Goal: Information Seeking & Learning: Learn about a topic

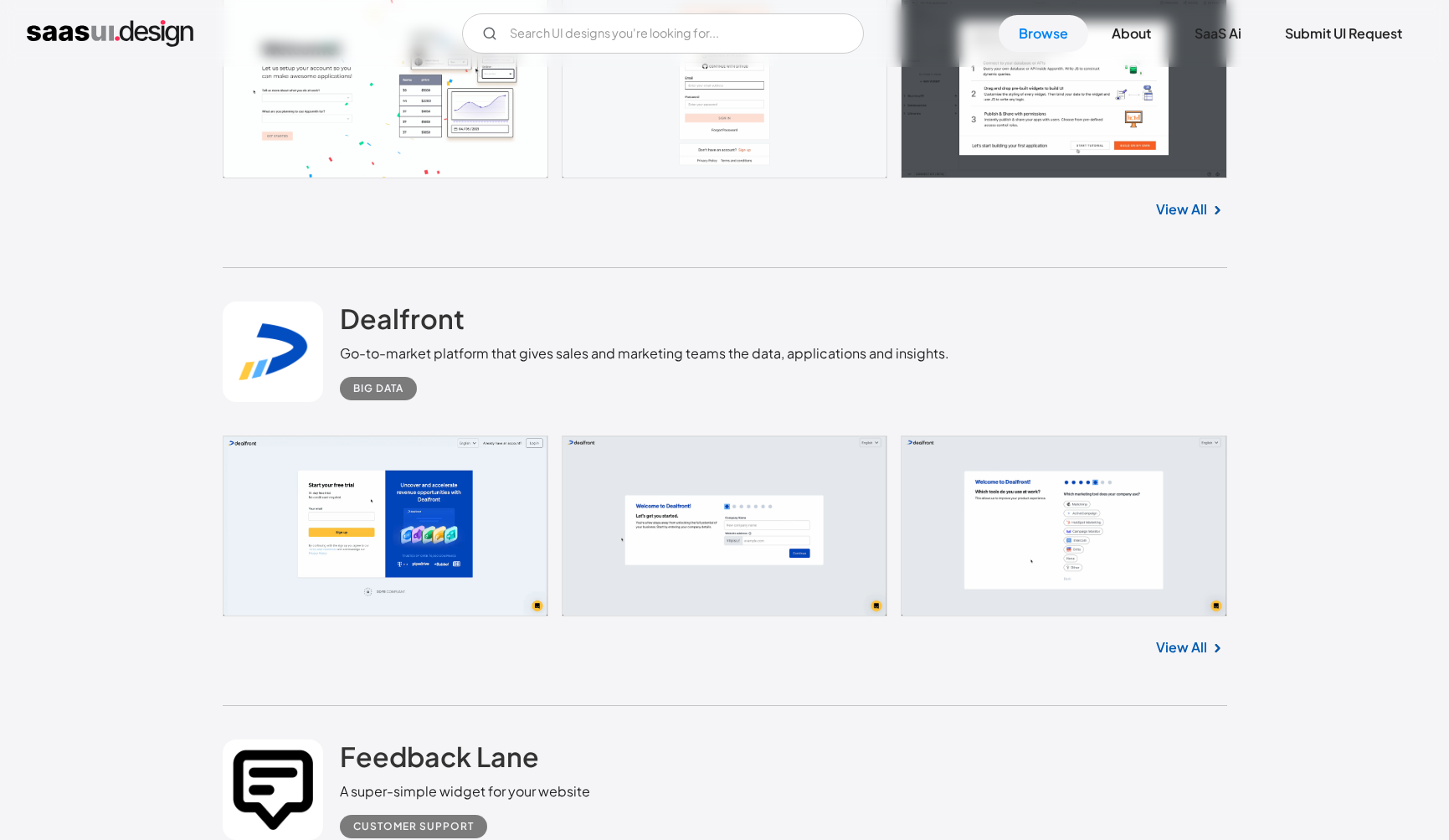
scroll to position [10510, 0]
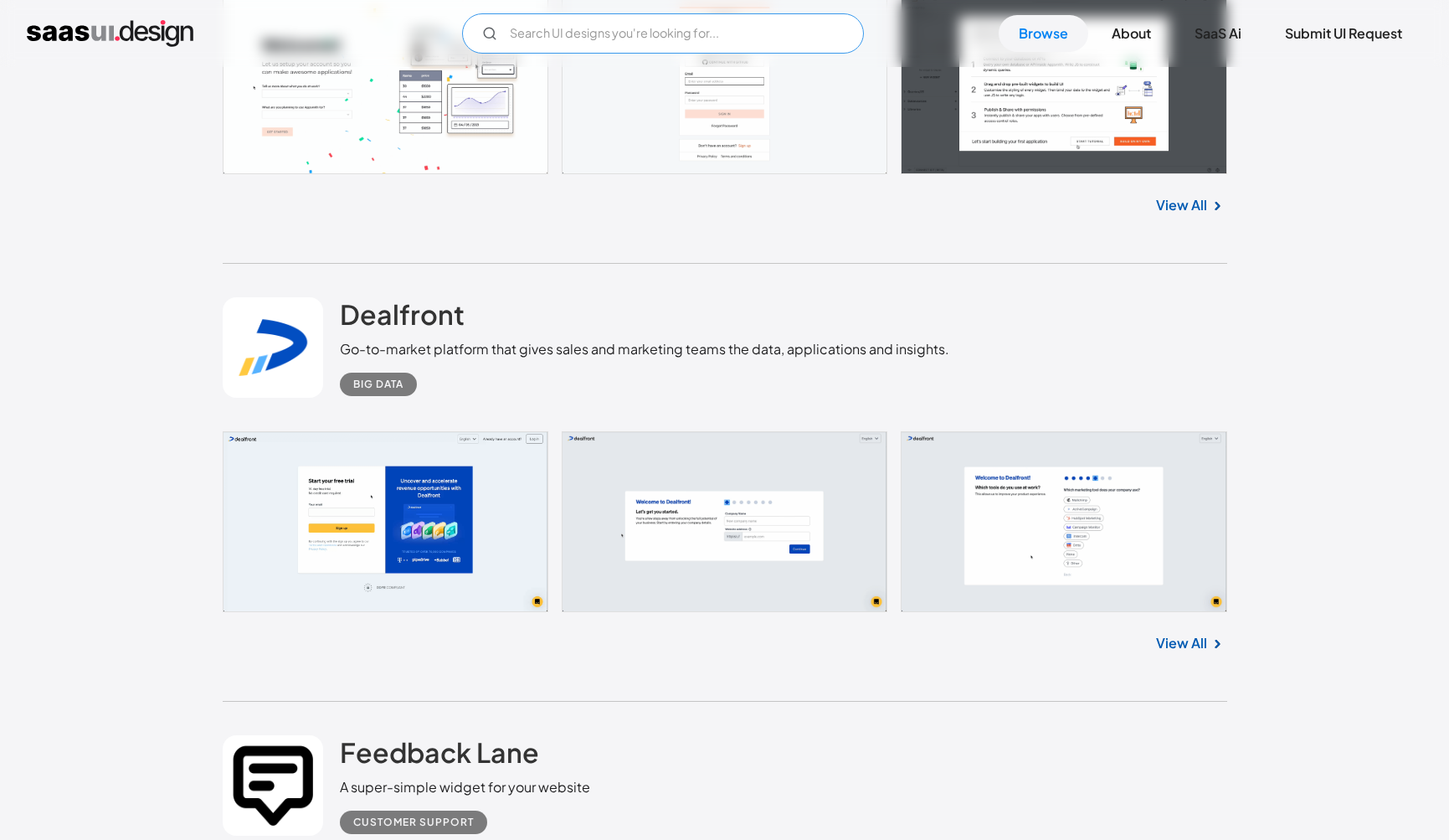
click at [667, 16] on input "Email Form" at bounding box center [663, 33] width 402 height 40
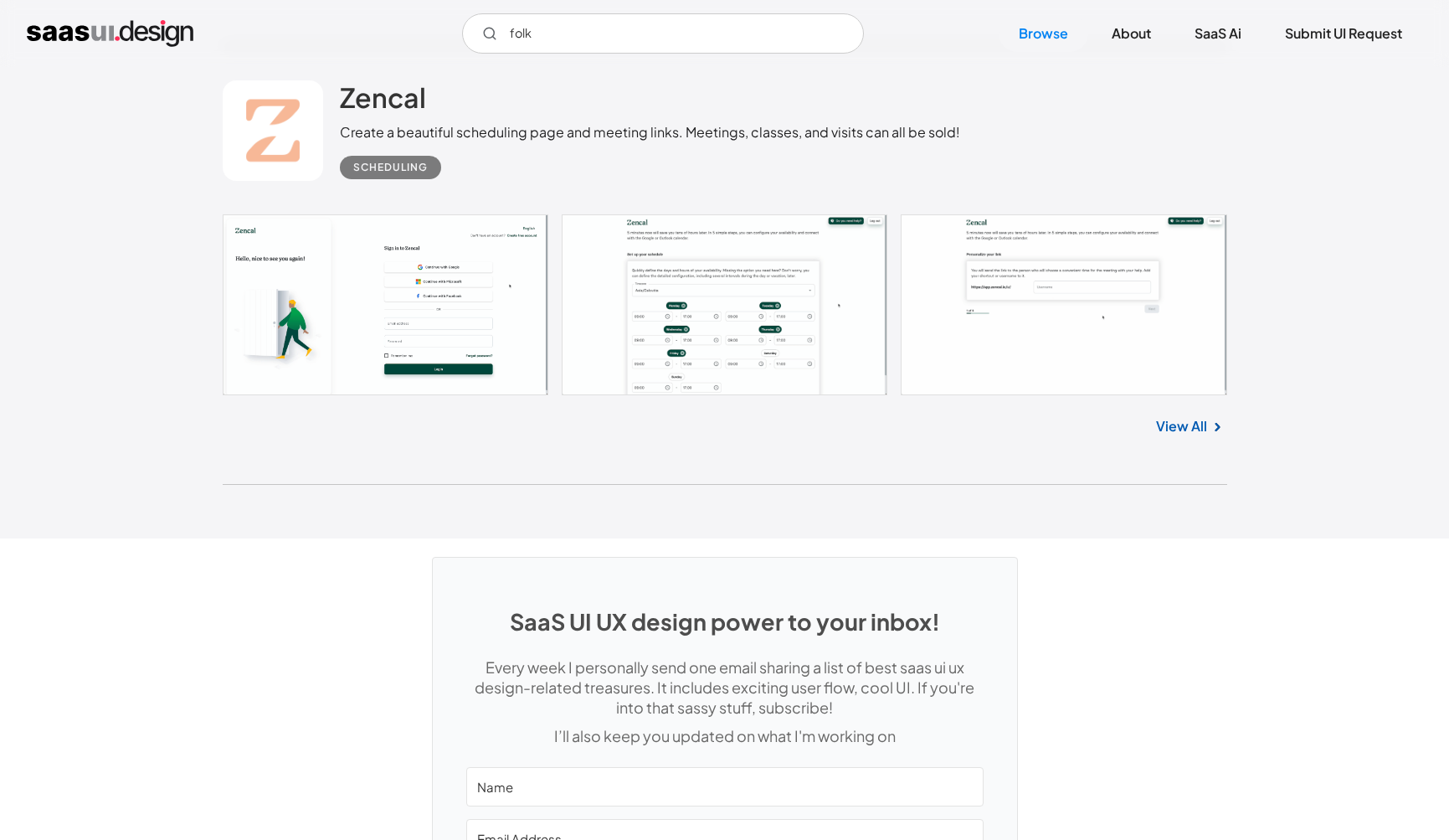
scroll to position [44506, 0]
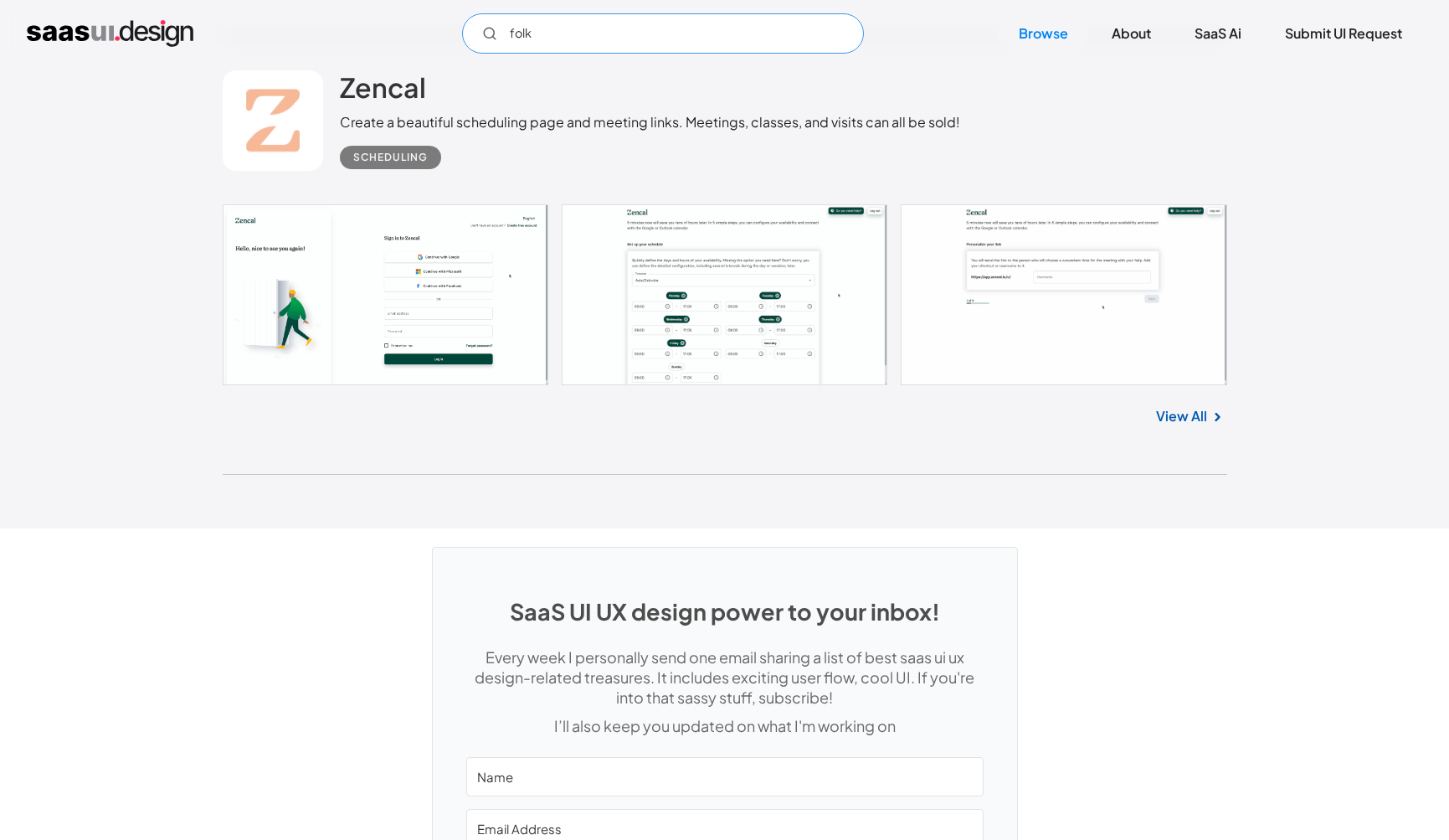
click at [676, 33] on input "folk" at bounding box center [663, 33] width 402 height 40
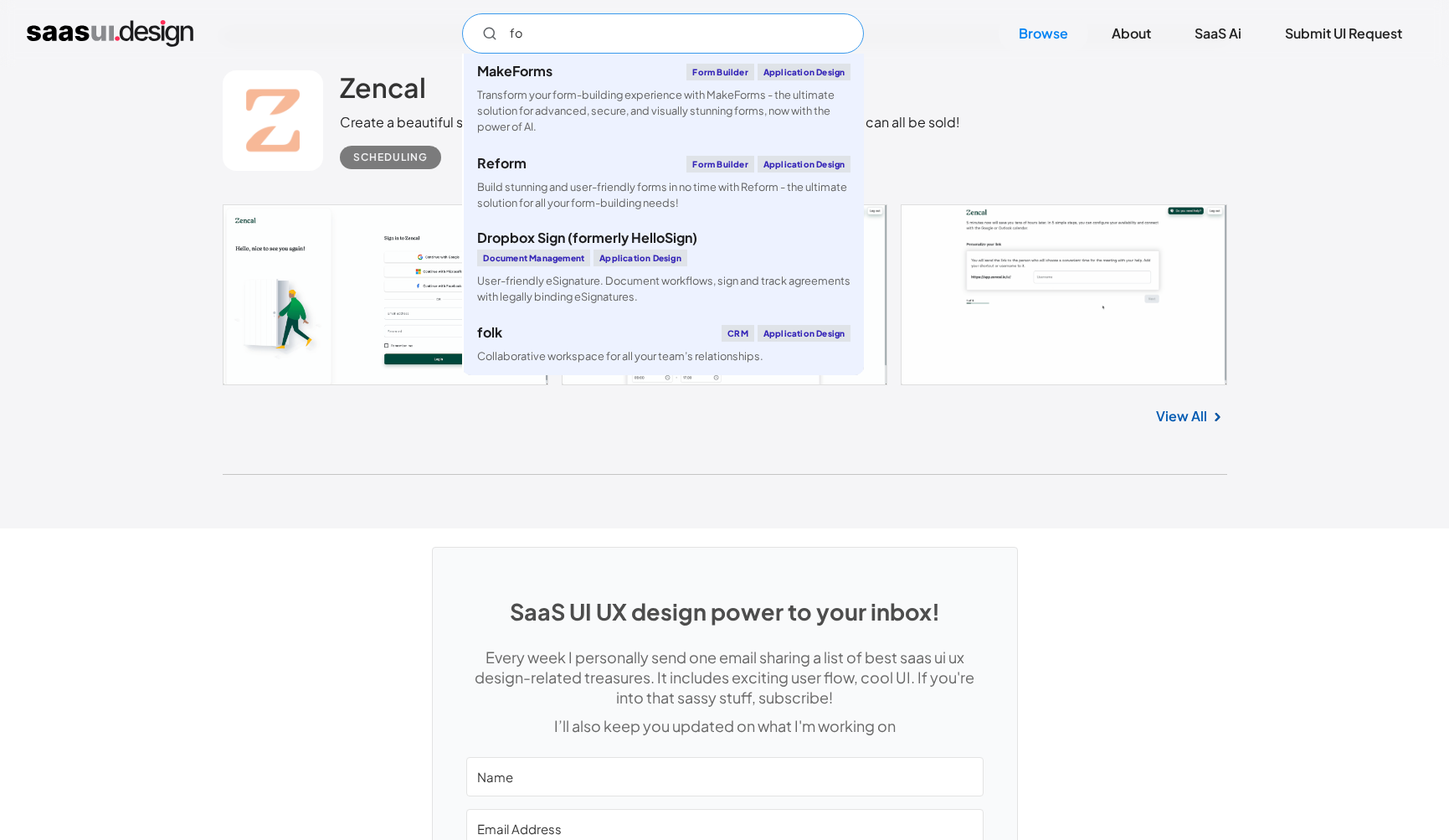
type input "f"
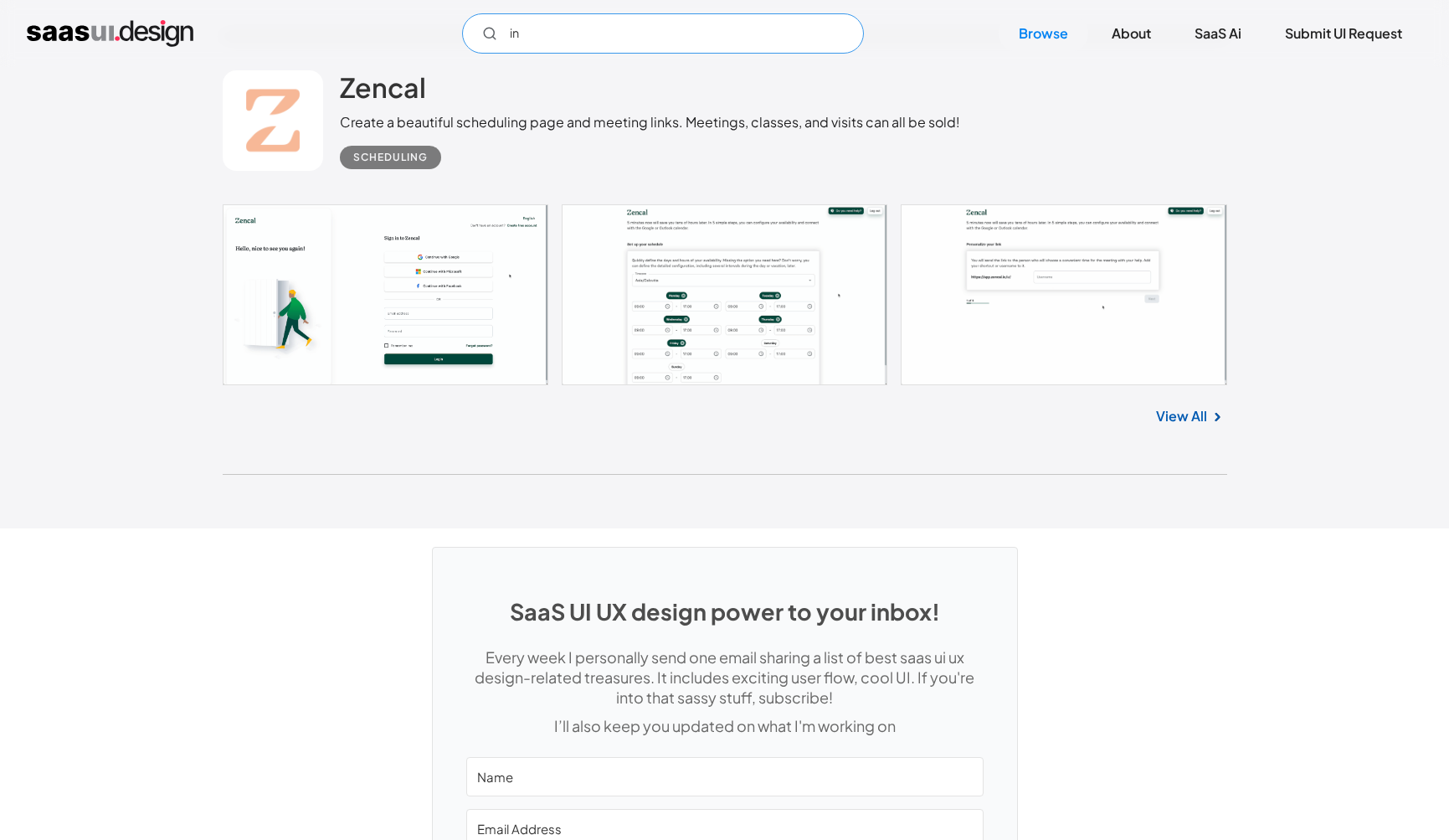
type input "i"
click at [1196, 555] on div "SaaS UI UX design power to your inbox! Every week I personally send one email s…" at bounding box center [724, 773] width 1449 height 490
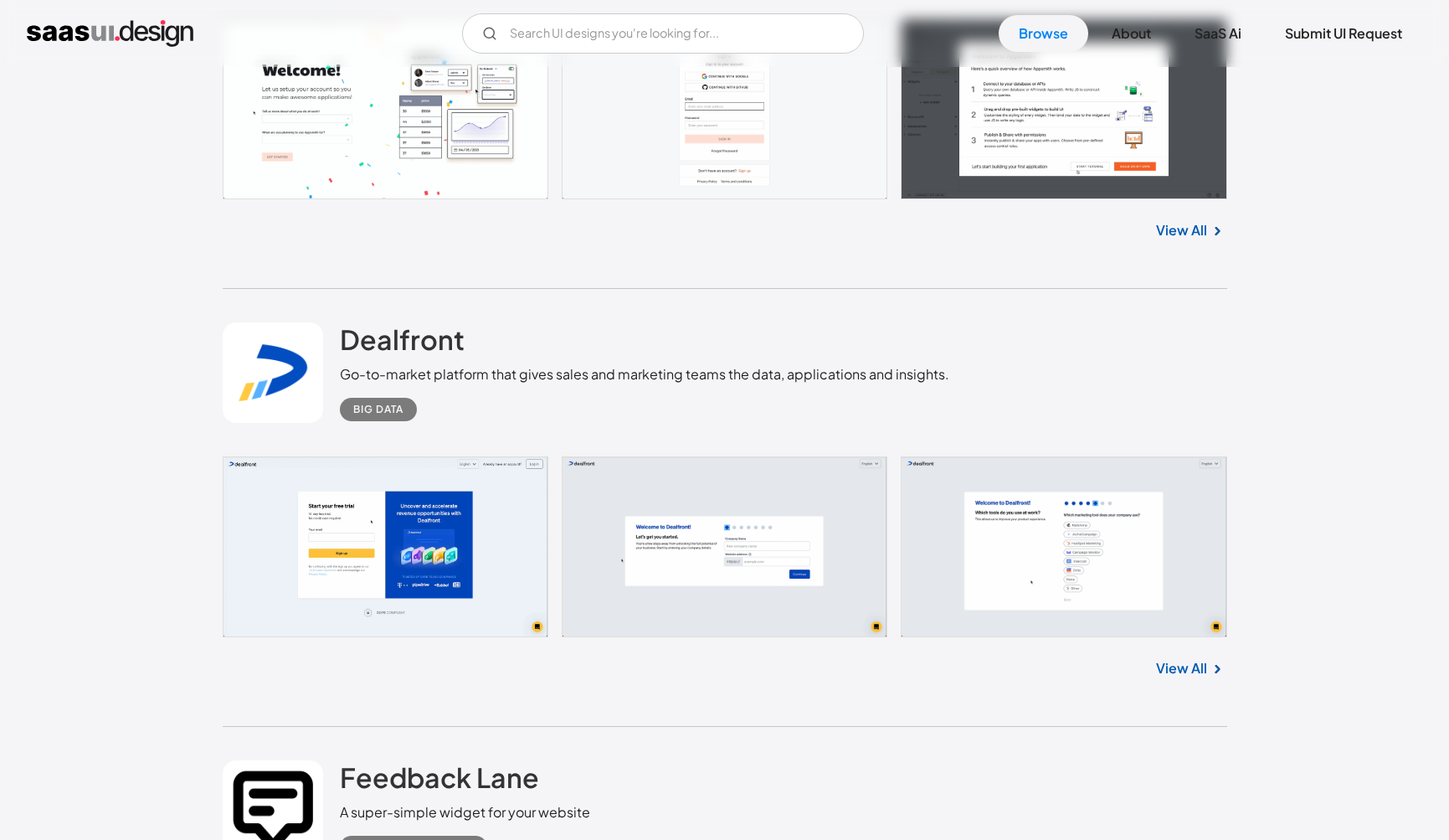
scroll to position [10511, 0]
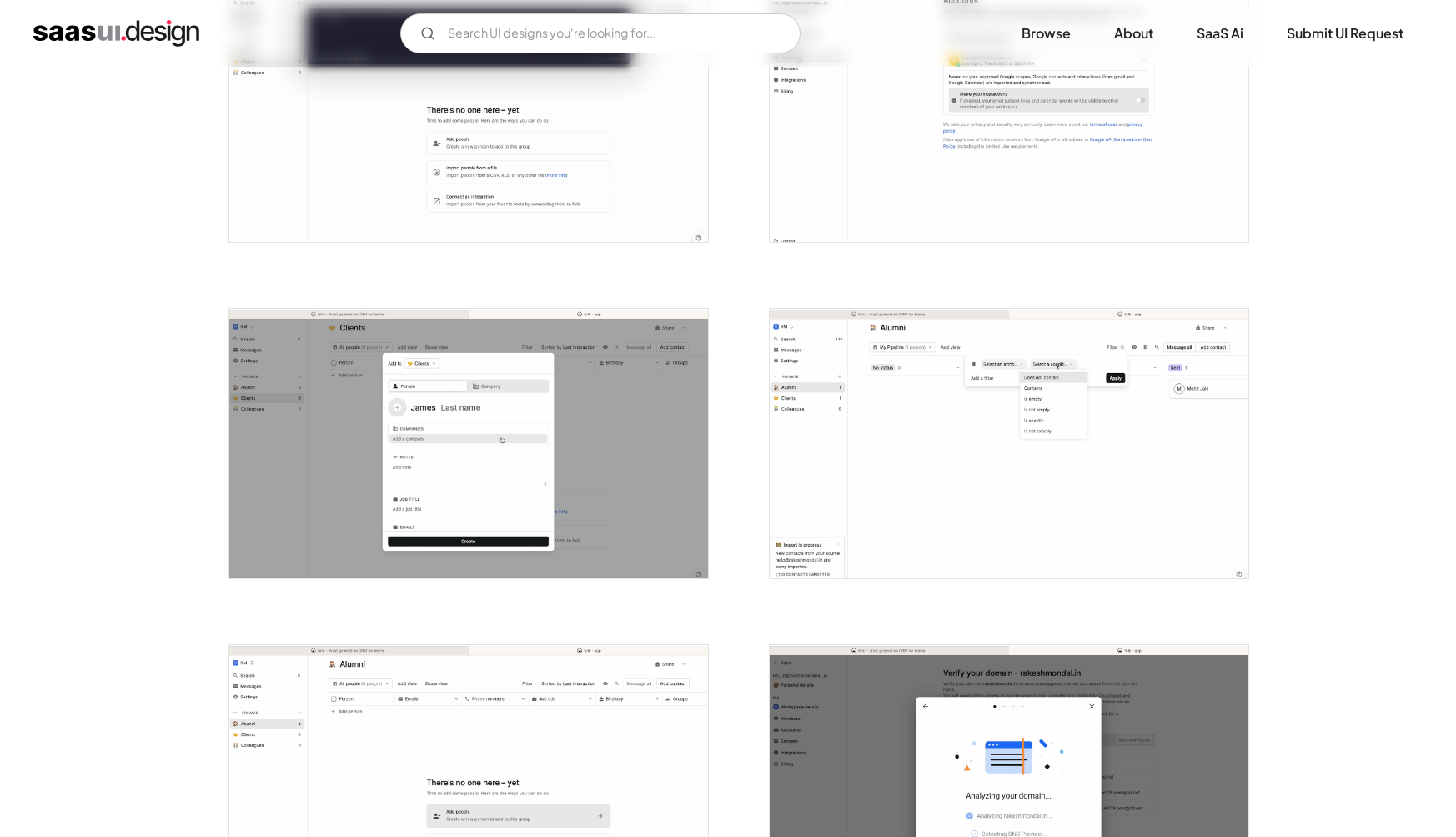
scroll to position [1087, 0]
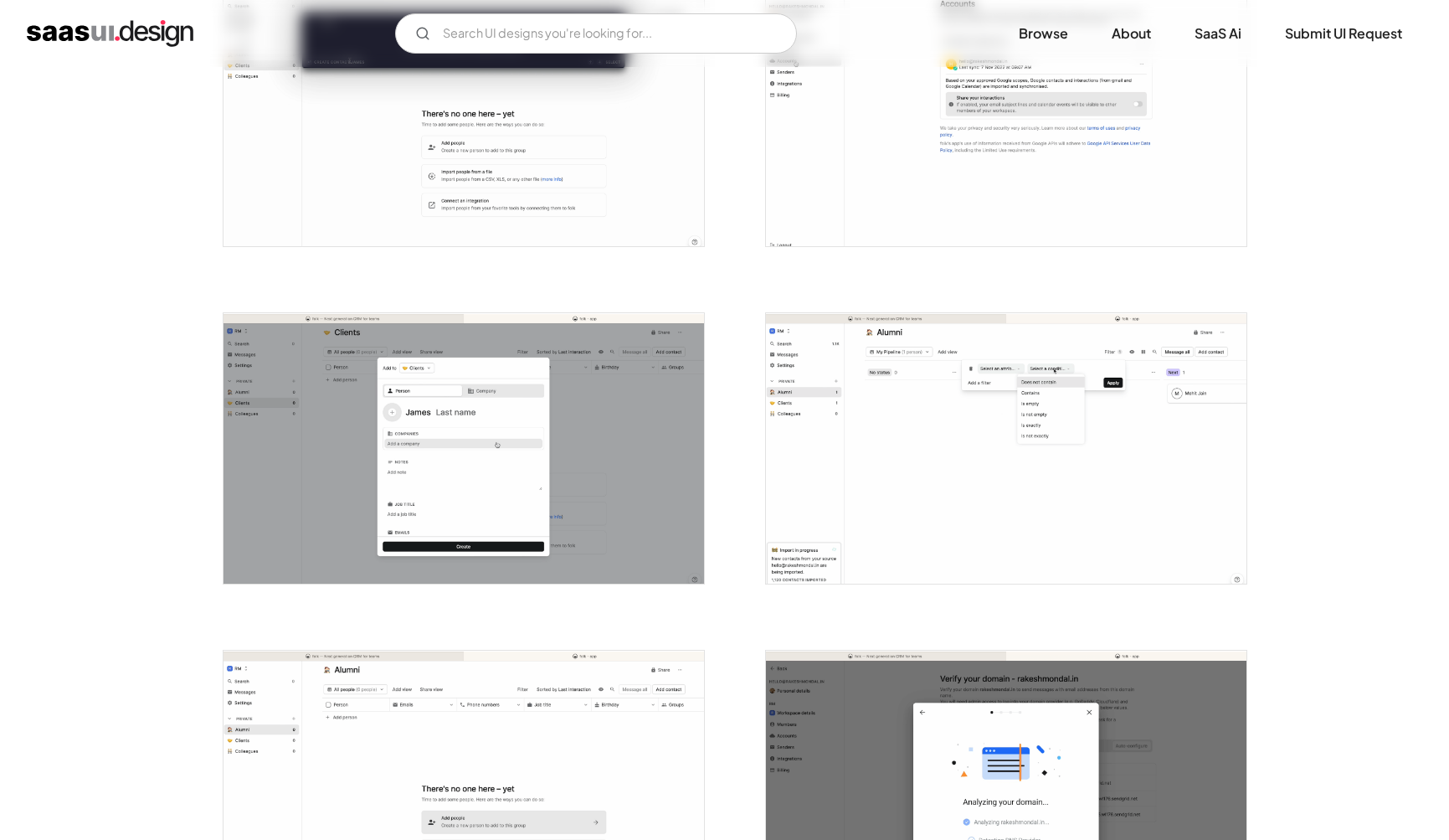
click at [903, 210] on img "open lightbox" at bounding box center [1006, 110] width 481 height 270
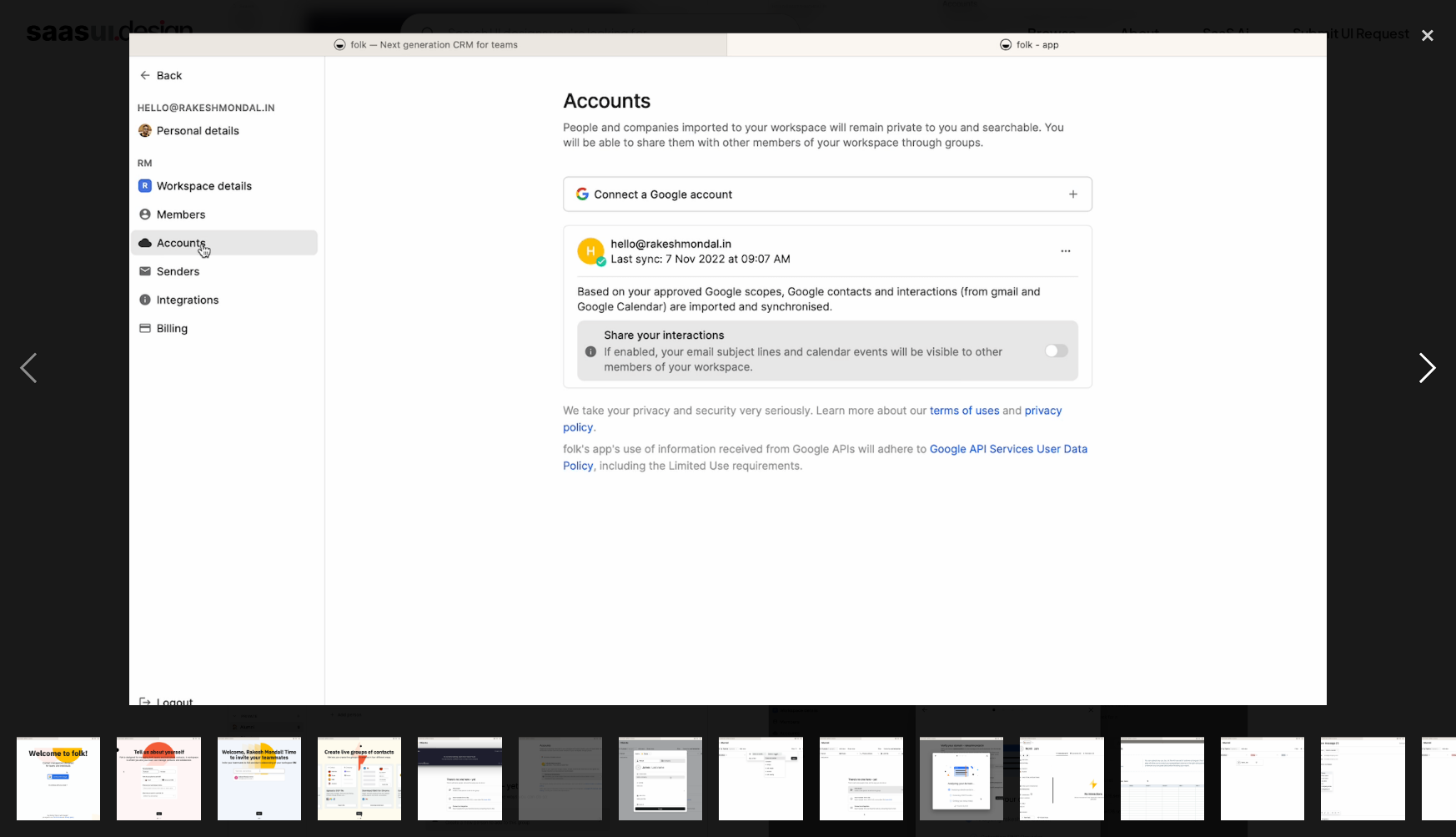
click at [1432, 369] on div "next image" at bounding box center [1427, 368] width 57 height 703
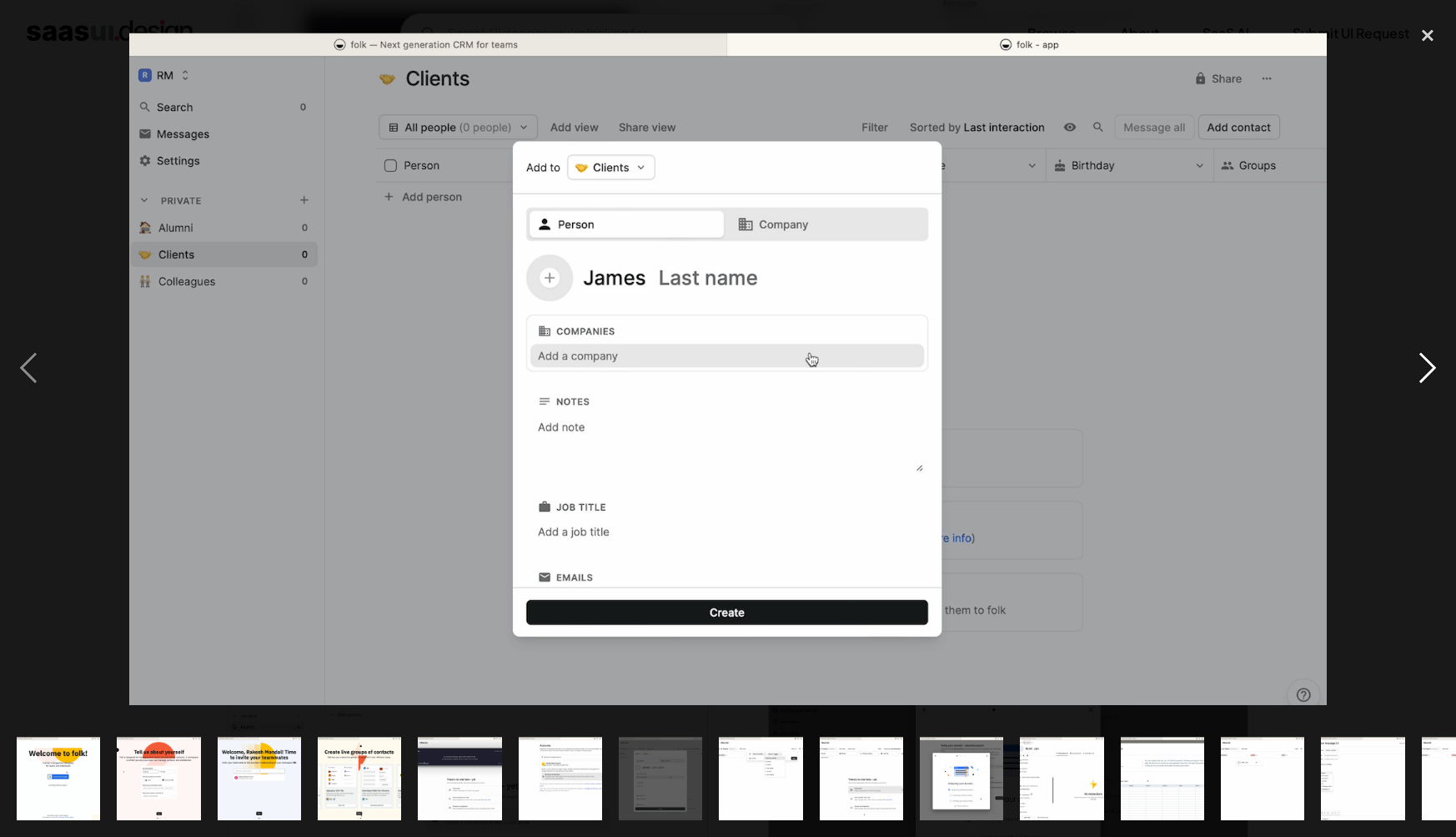
click at [1426, 371] on div "next image" at bounding box center [1427, 368] width 57 height 703
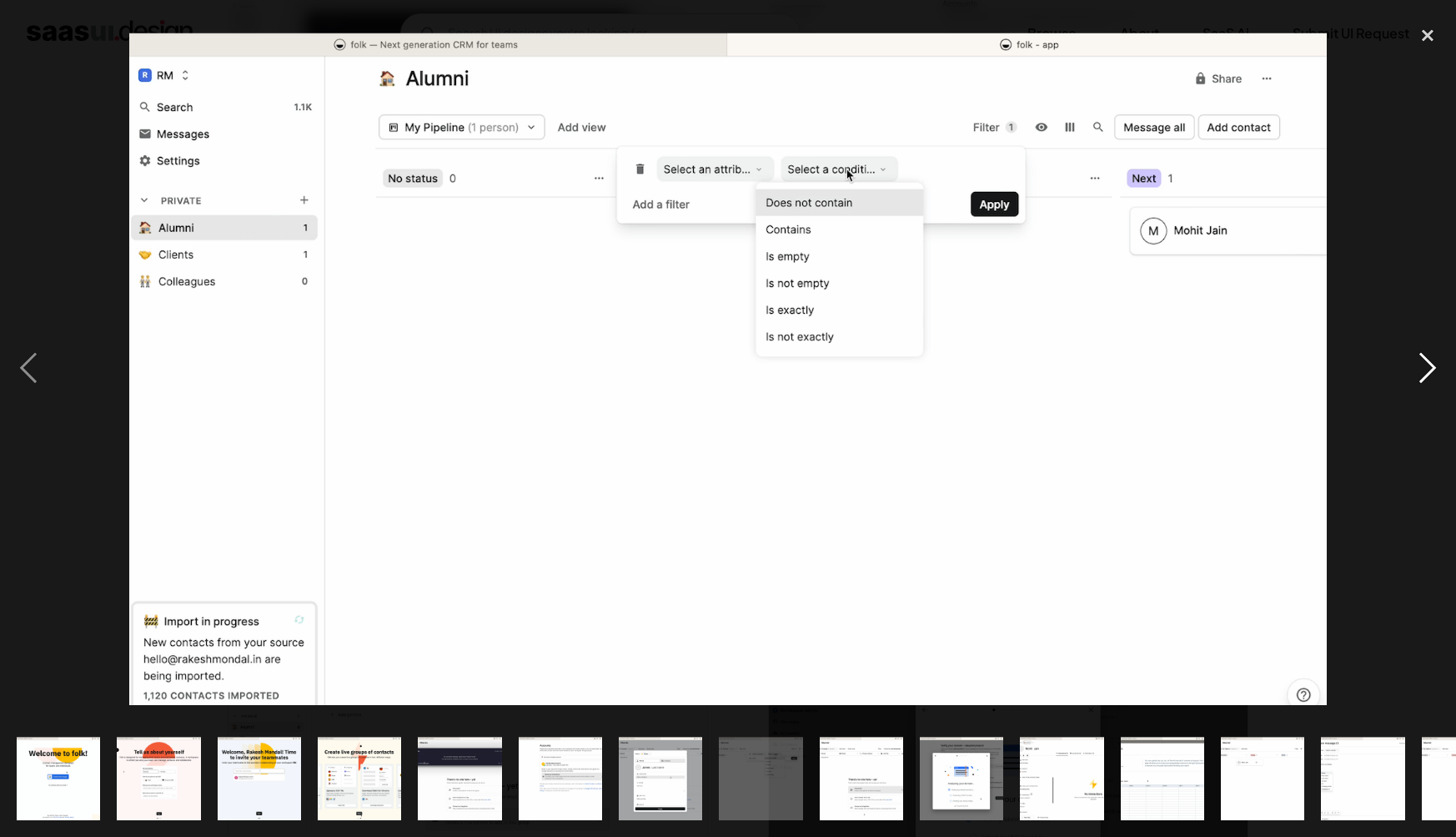
click at [1425, 371] on div "next image" at bounding box center [1427, 368] width 57 height 703
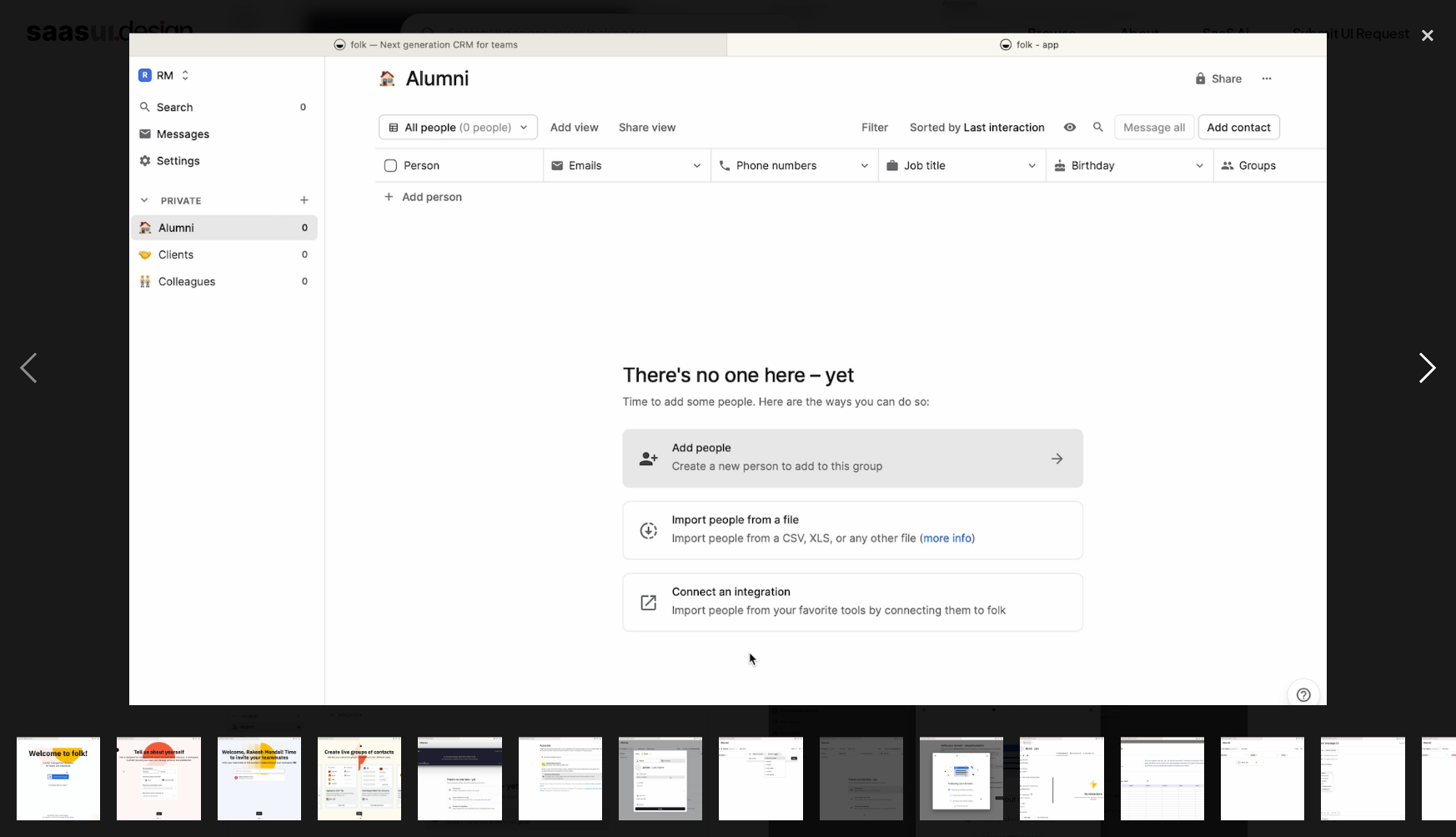
click at [1425, 371] on div "next image" at bounding box center [1427, 368] width 57 height 703
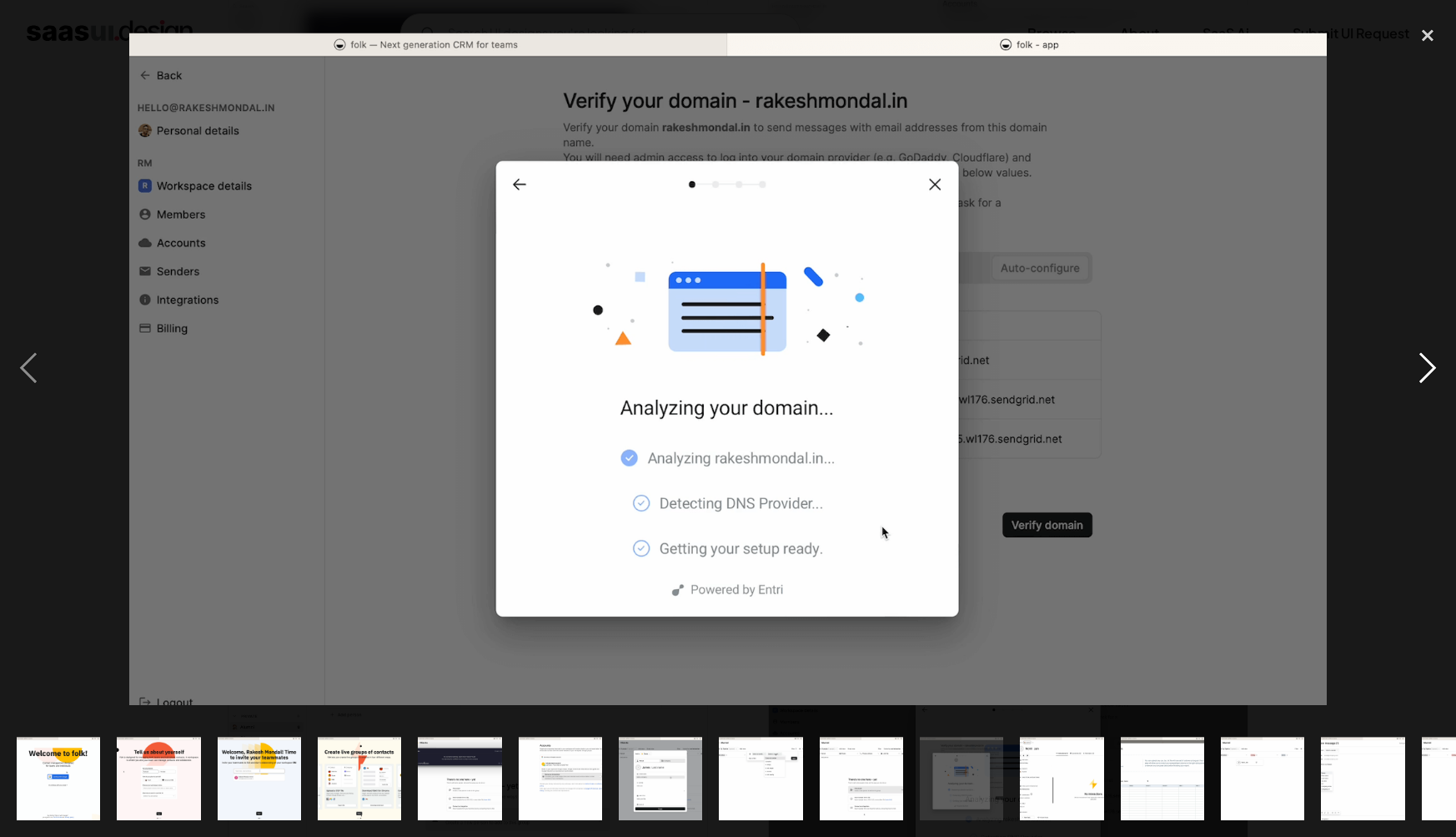
click at [1425, 371] on div "next image" at bounding box center [1427, 368] width 57 height 703
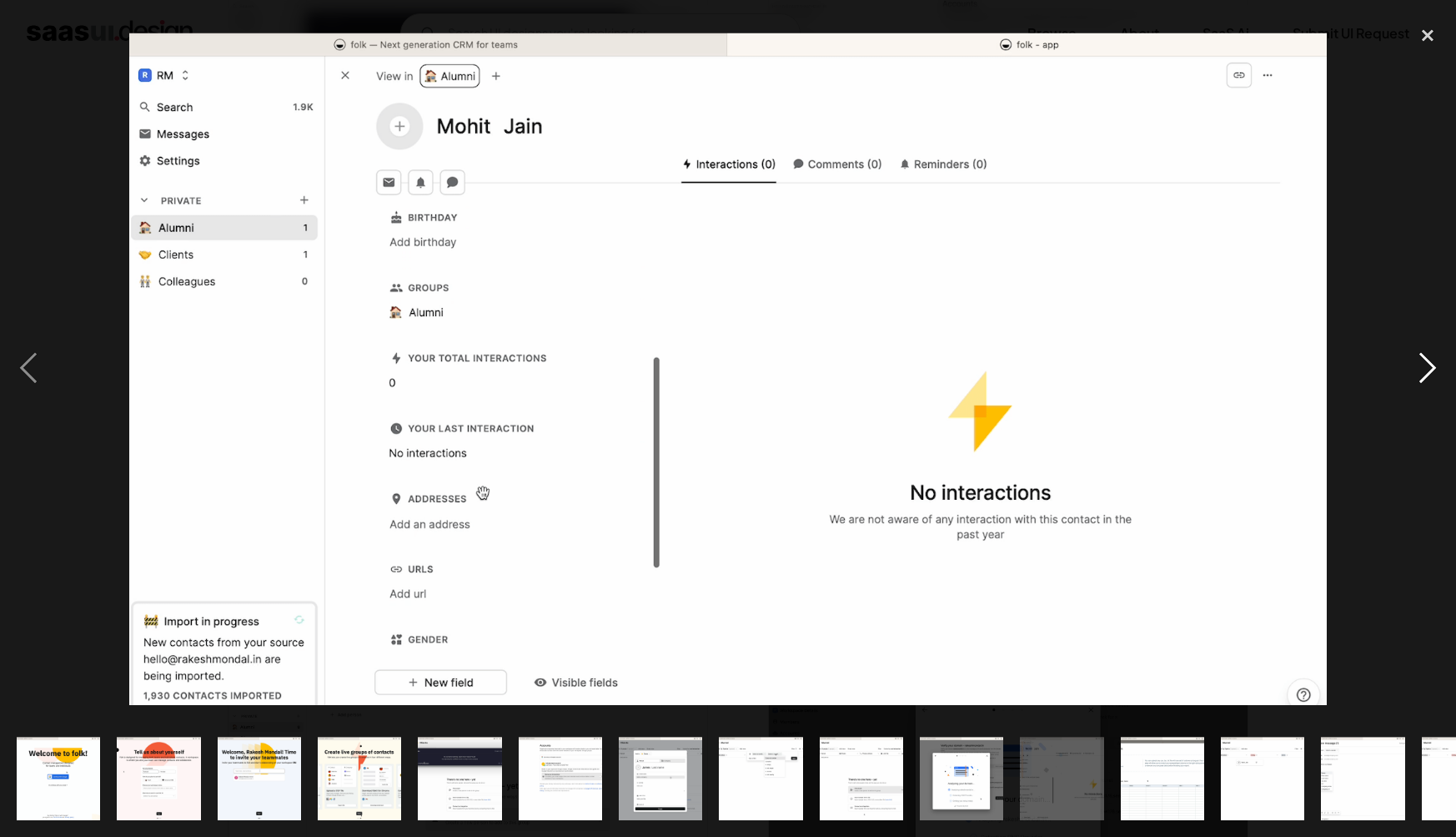
click at [1425, 371] on div "next image" at bounding box center [1427, 368] width 57 height 703
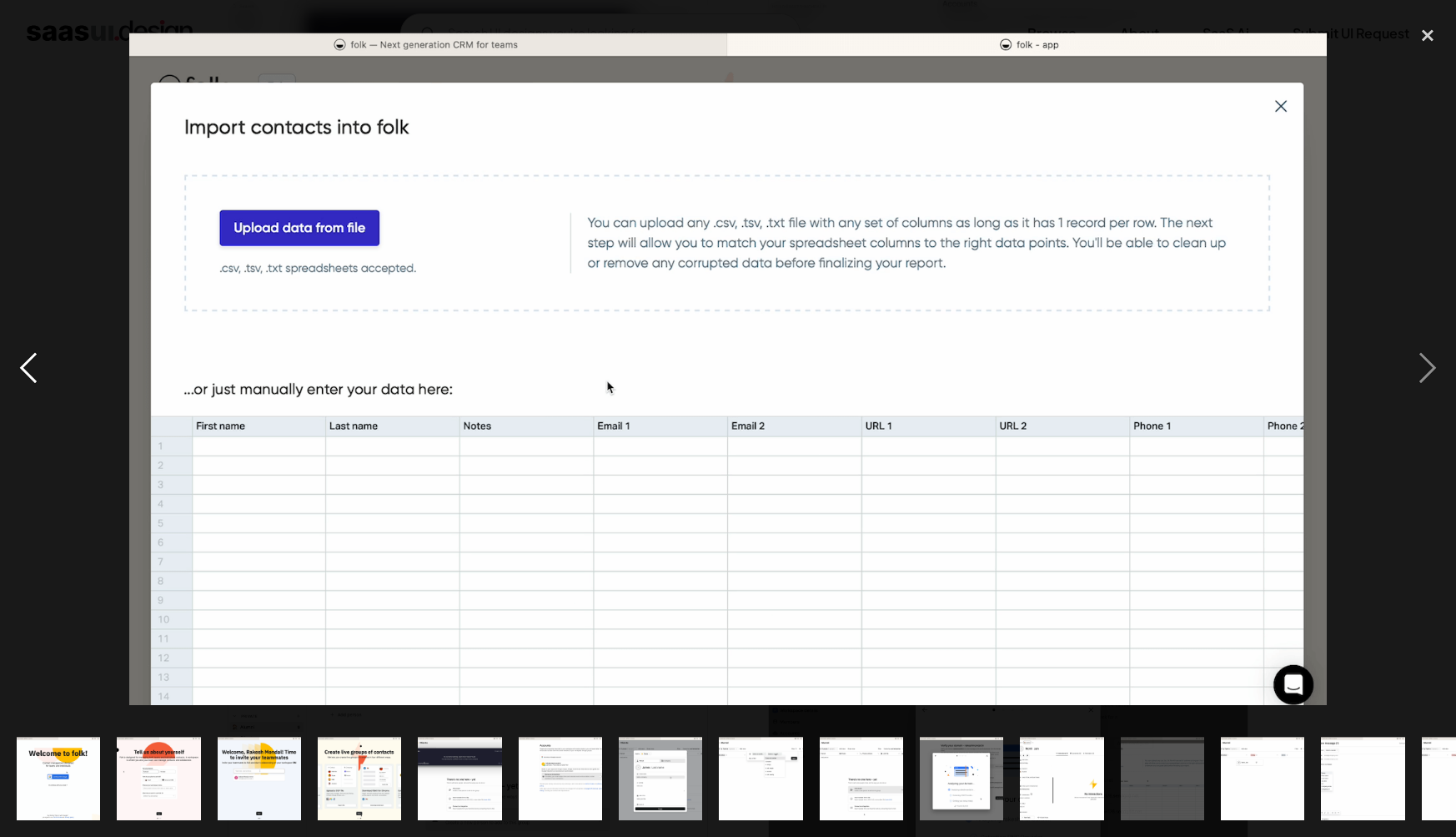
click at [47, 381] on div "previous image" at bounding box center [28, 368] width 57 height 703
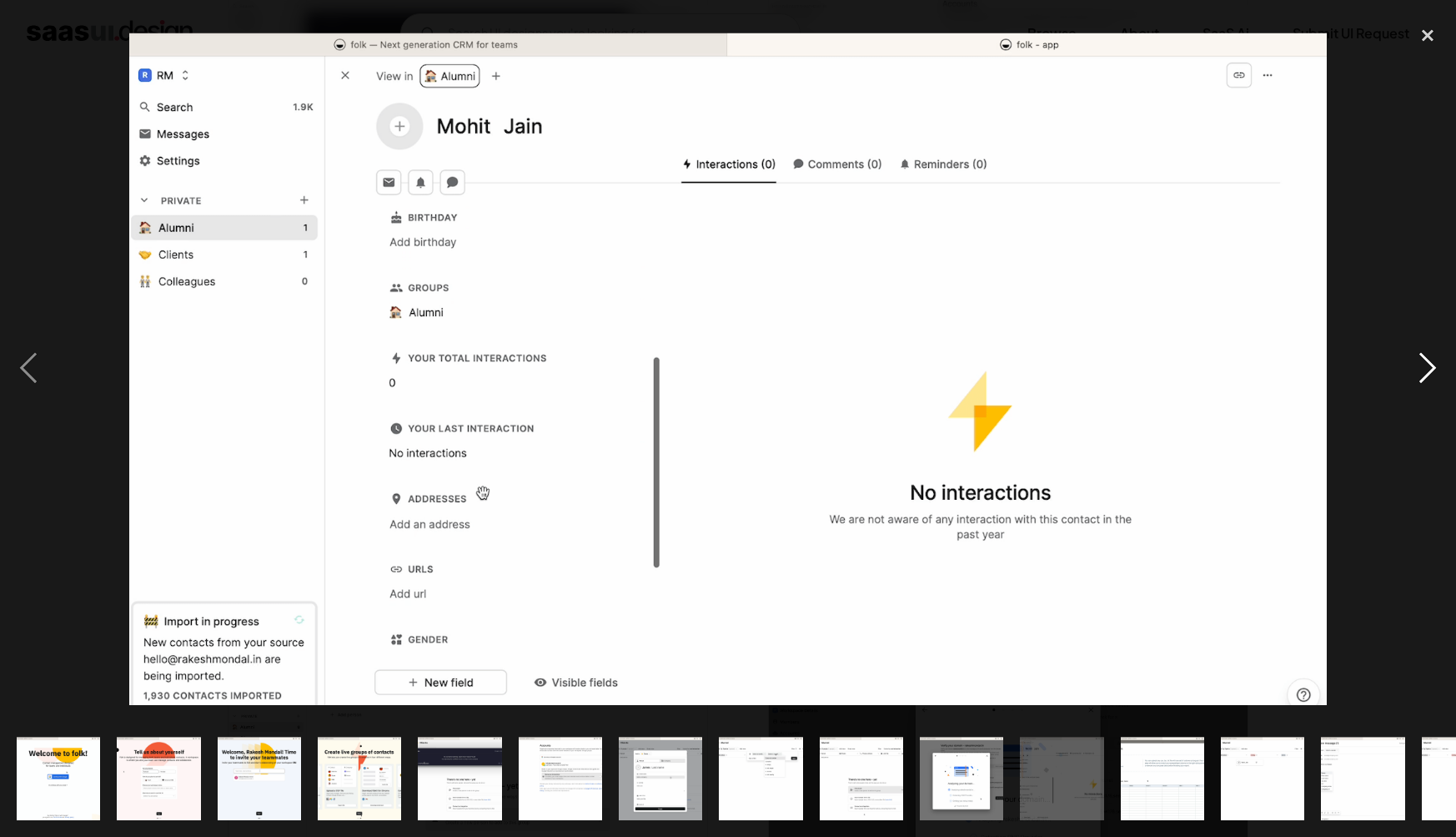
click at [1406, 358] on div "next image" at bounding box center [1427, 368] width 57 height 703
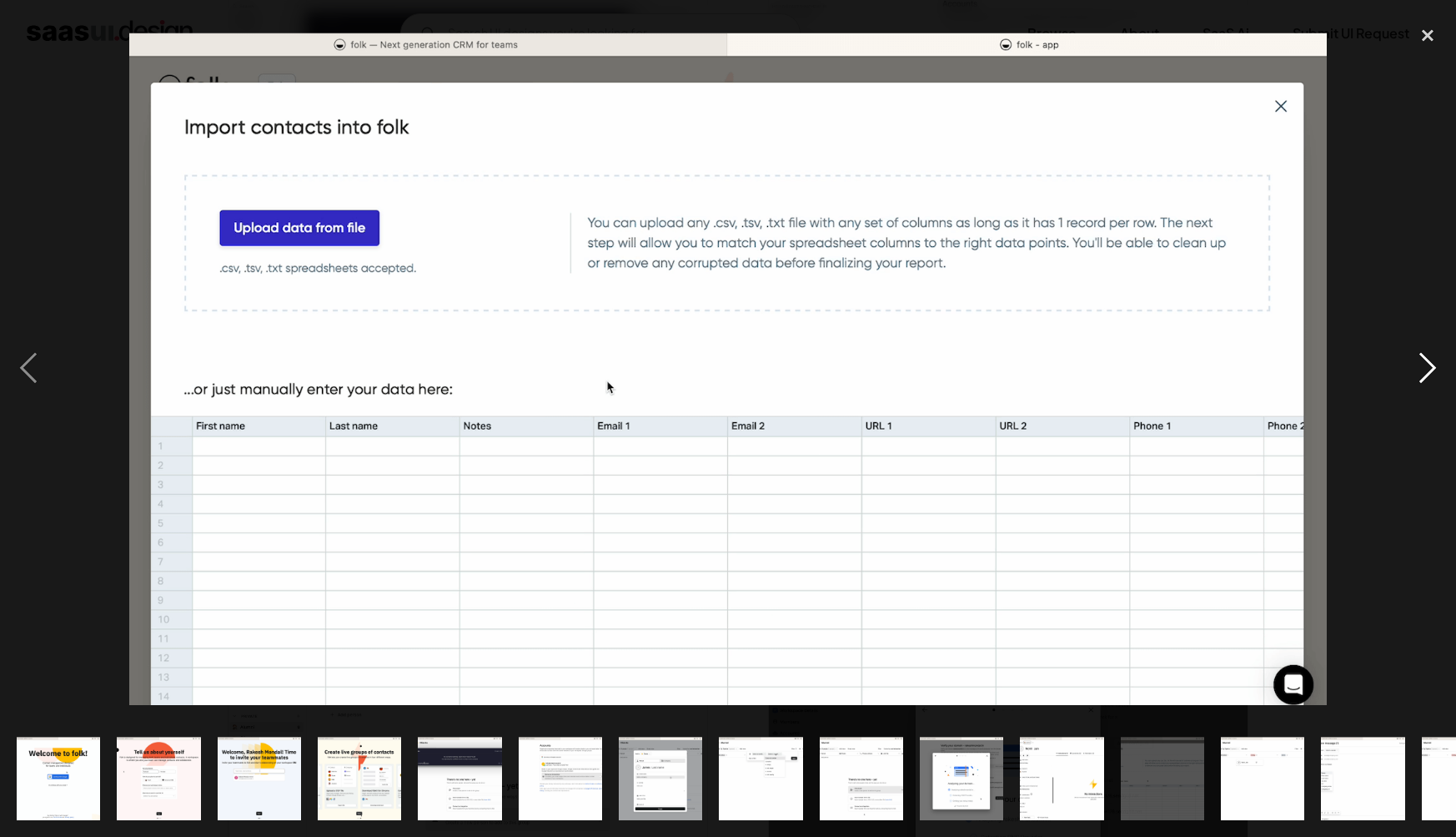
click at [1405, 358] on div "next image" at bounding box center [1427, 368] width 57 height 703
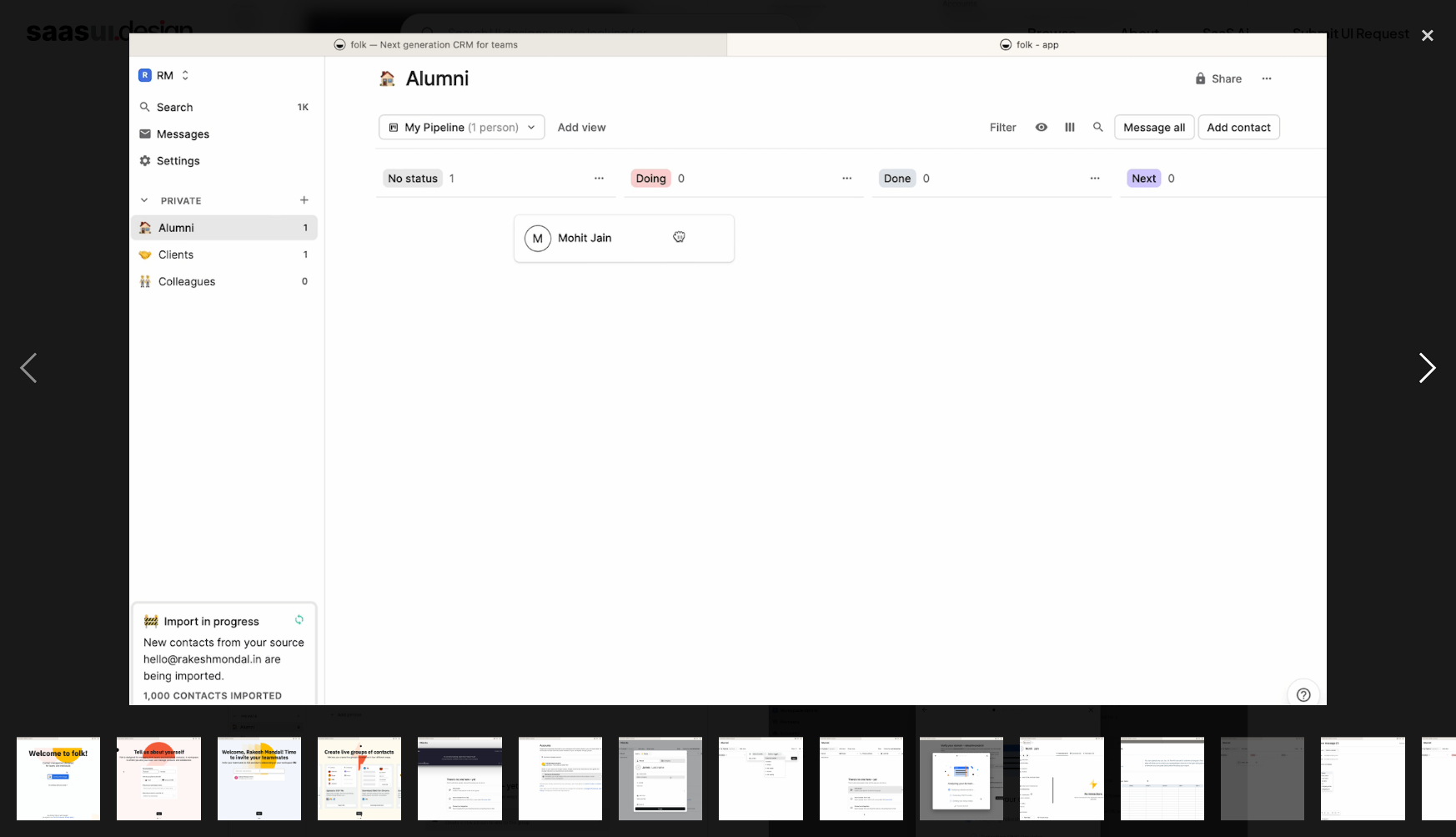
click at [1405, 358] on div "next image" at bounding box center [1427, 368] width 57 height 703
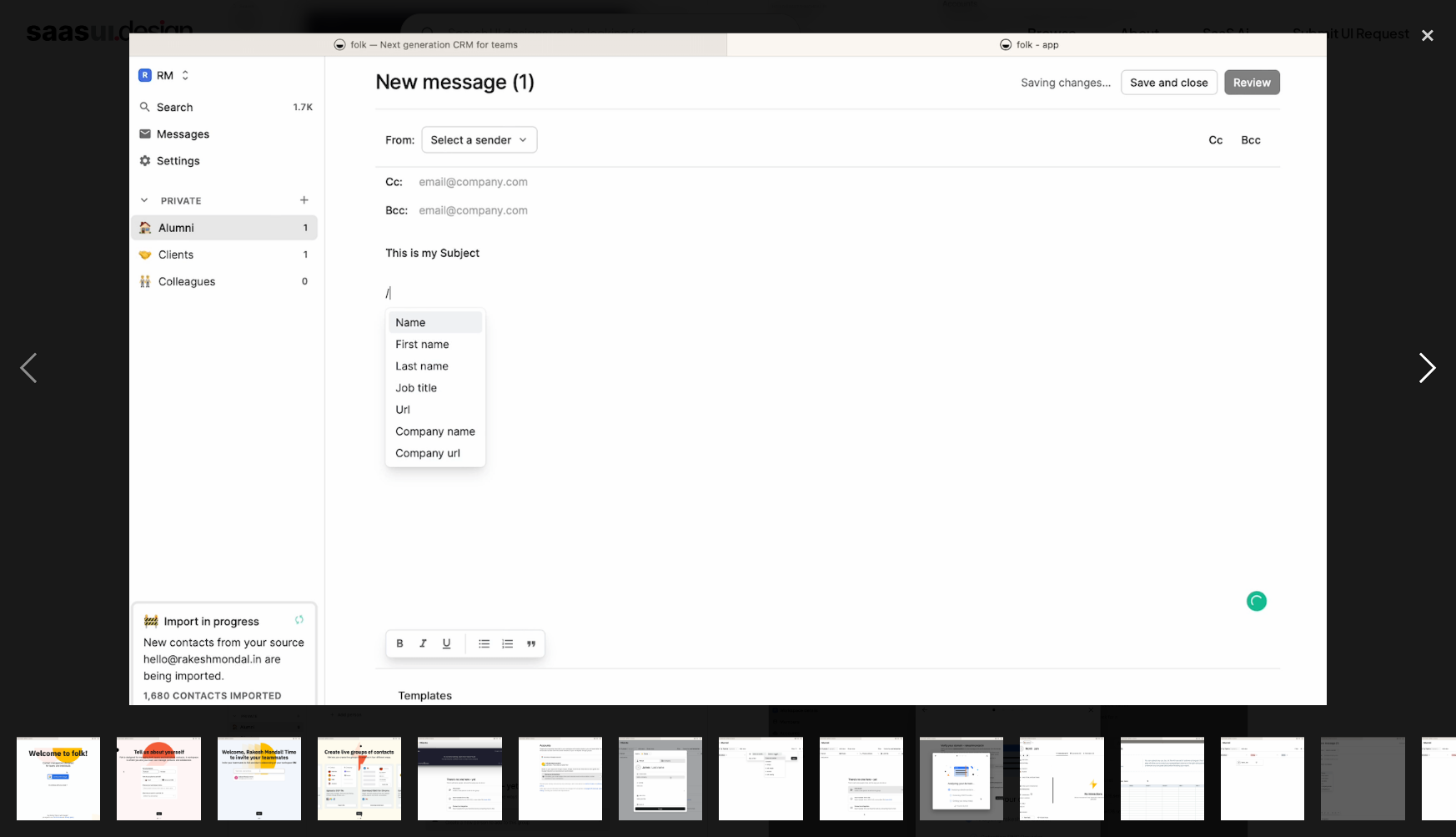
click at [1405, 358] on div "next image" at bounding box center [1427, 368] width 57 height 703
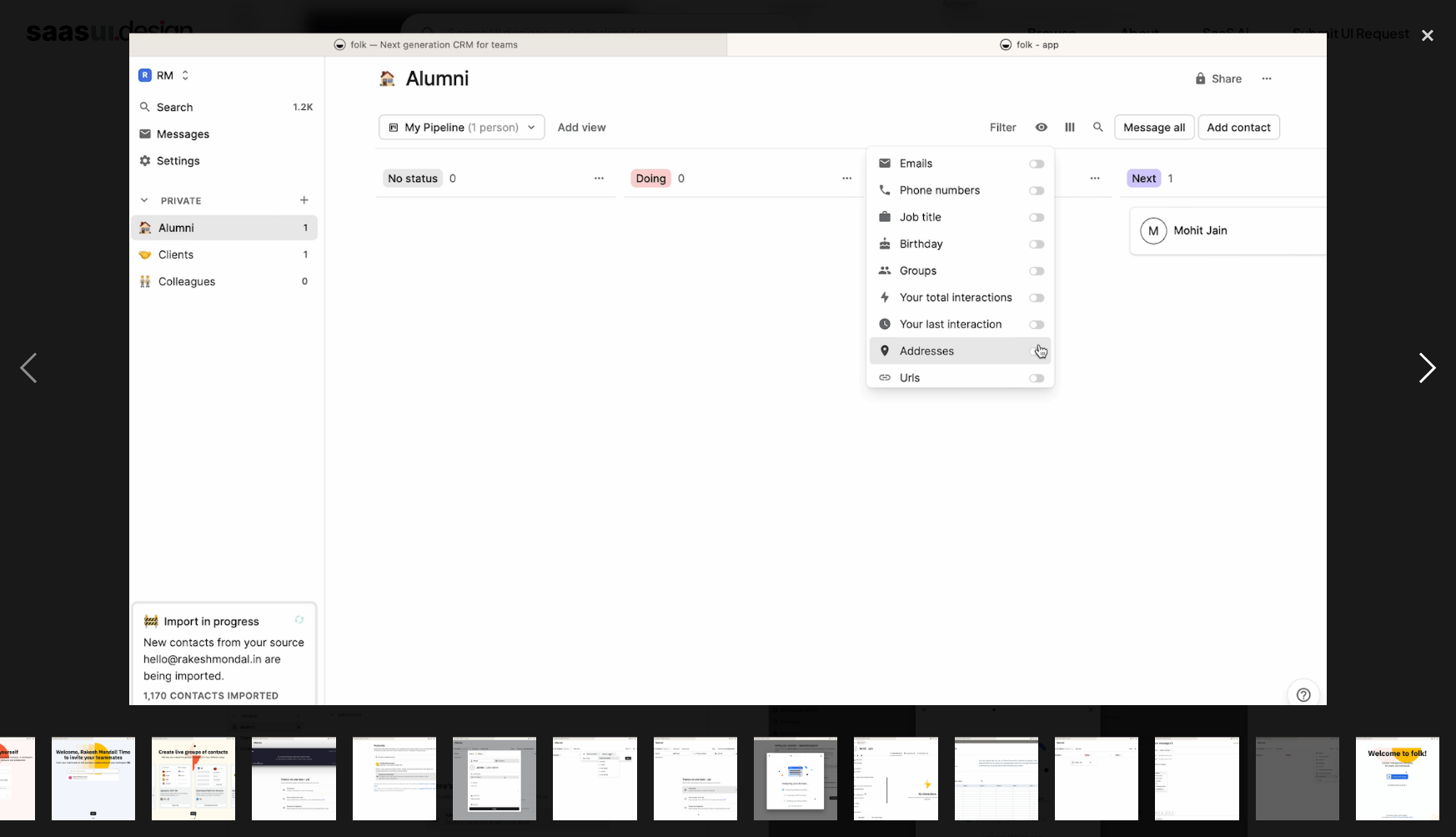
scroll to position [0, 166]
click at [1405, 358] on div "next image" at bounding box center [1427, 368] width 57 height 703
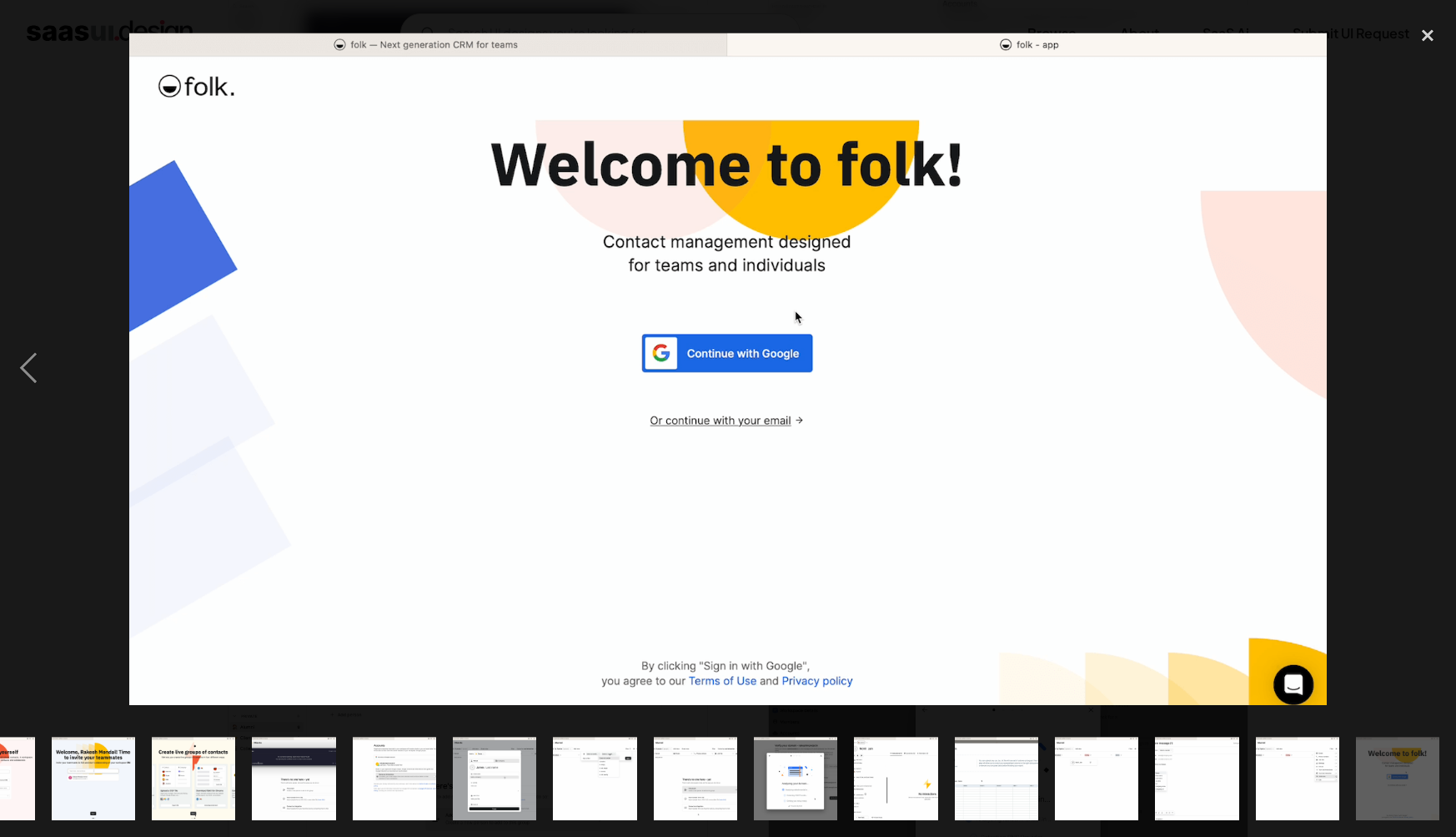
click at [1405, 358] on div "next image" at bounding box center [1427, 368] width 57 height 703
click at [1403, 361] on div "next image" at bounding box center [1427, 368] width 57 height 703
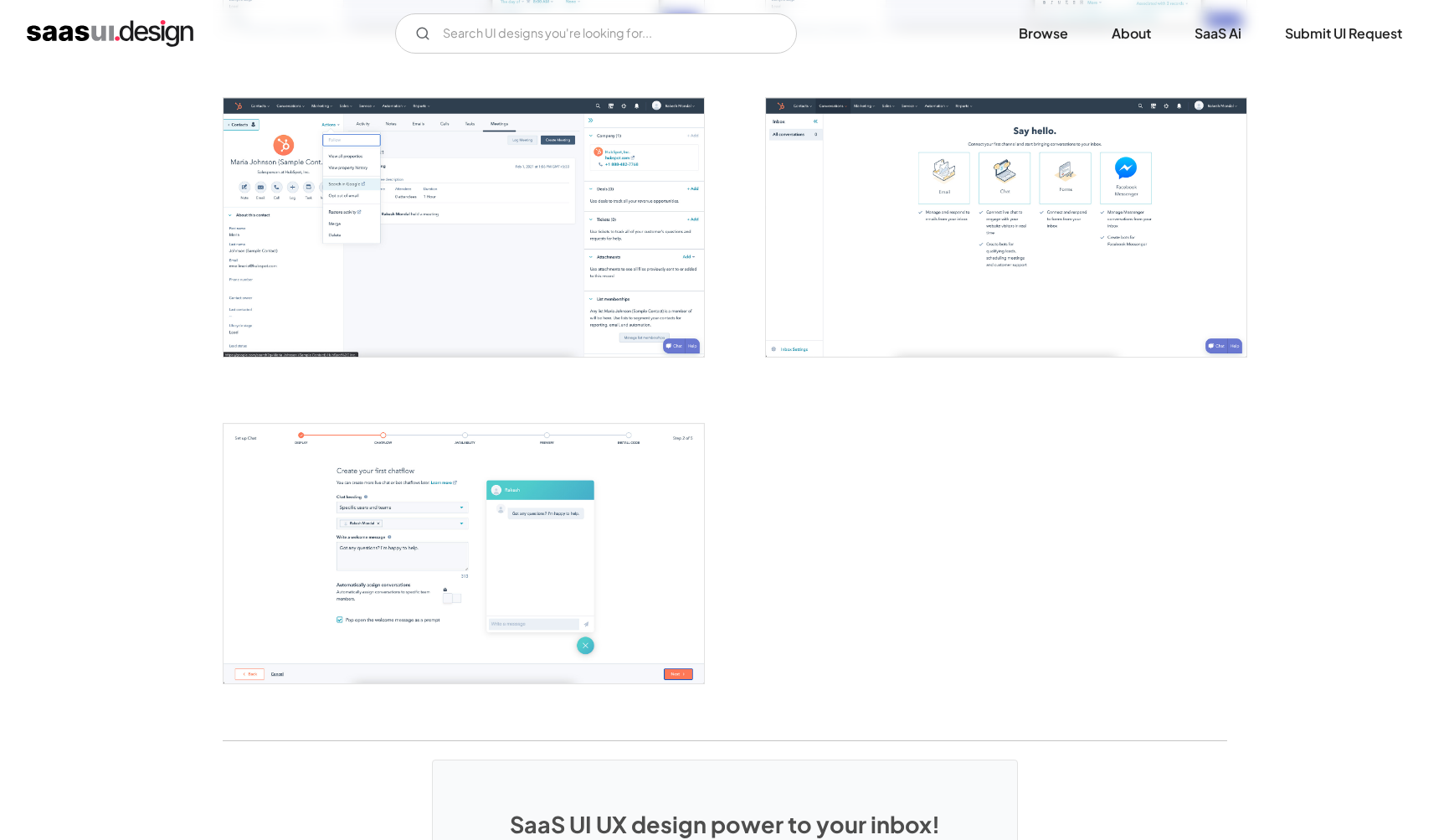
scroll to position [2254, 0]
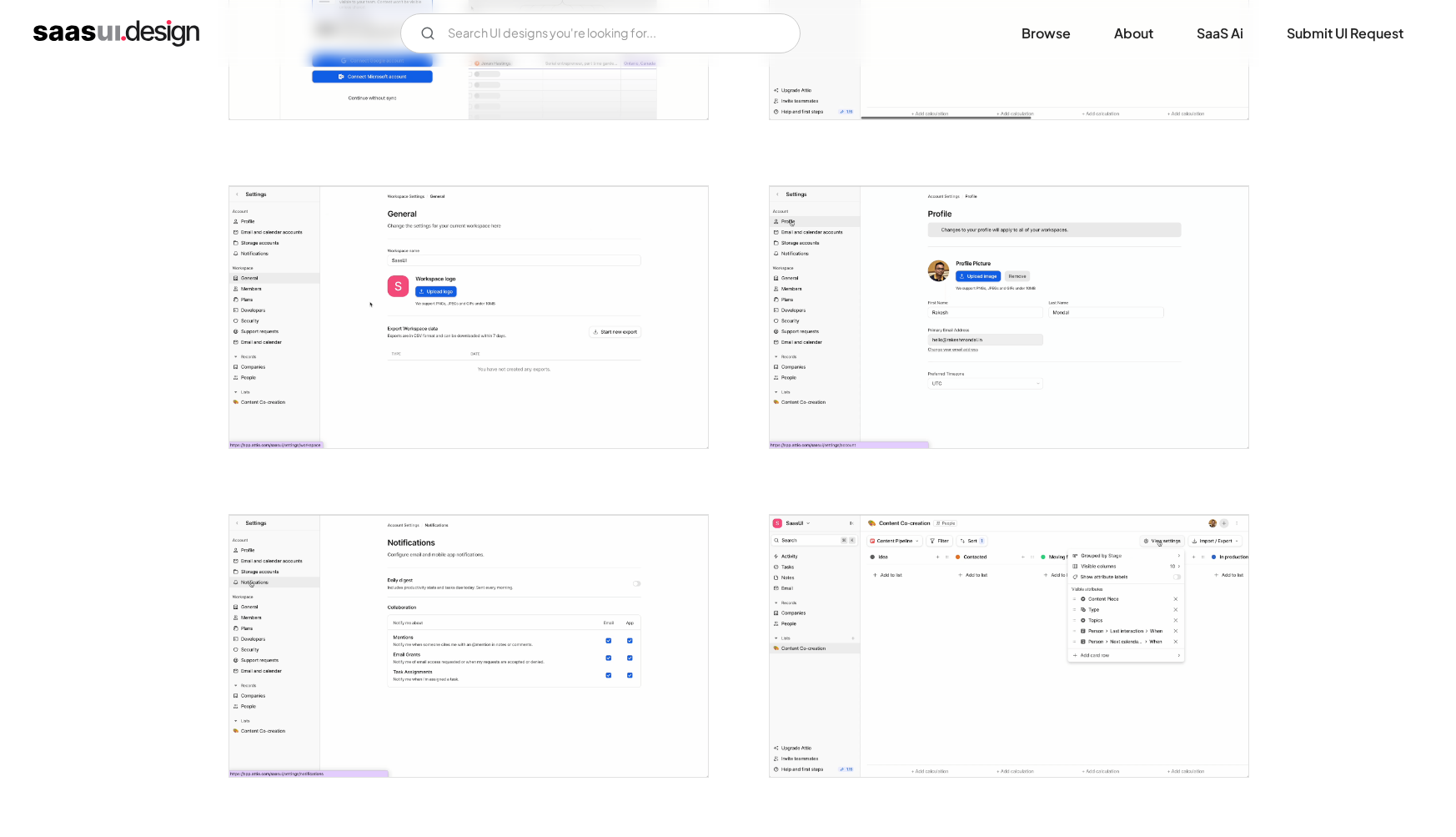
scroll to position [1530, 0]
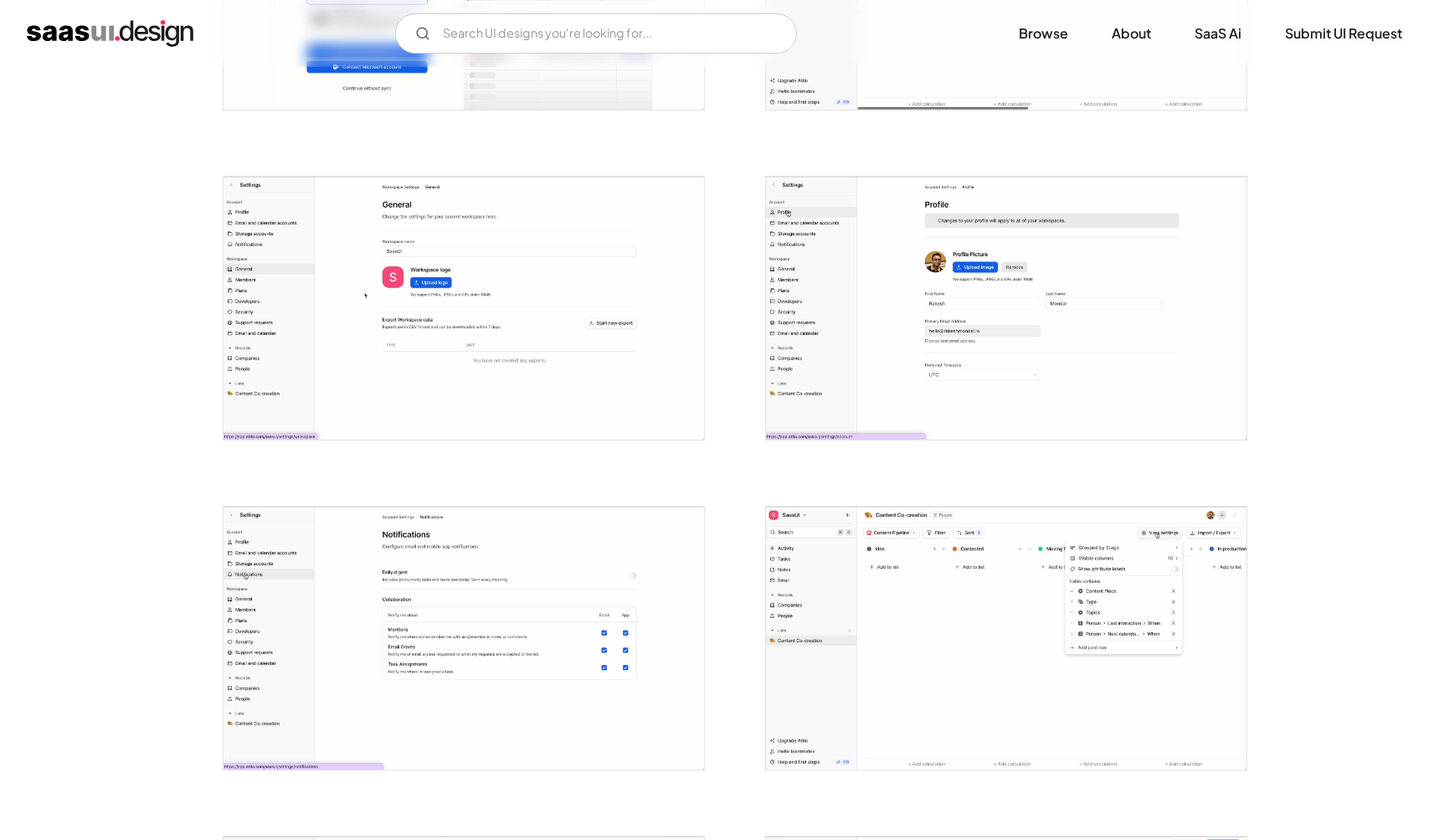
click at [1047, 264] on img "open lightbox" at bounding box center [1006, 308] width 481 height 263
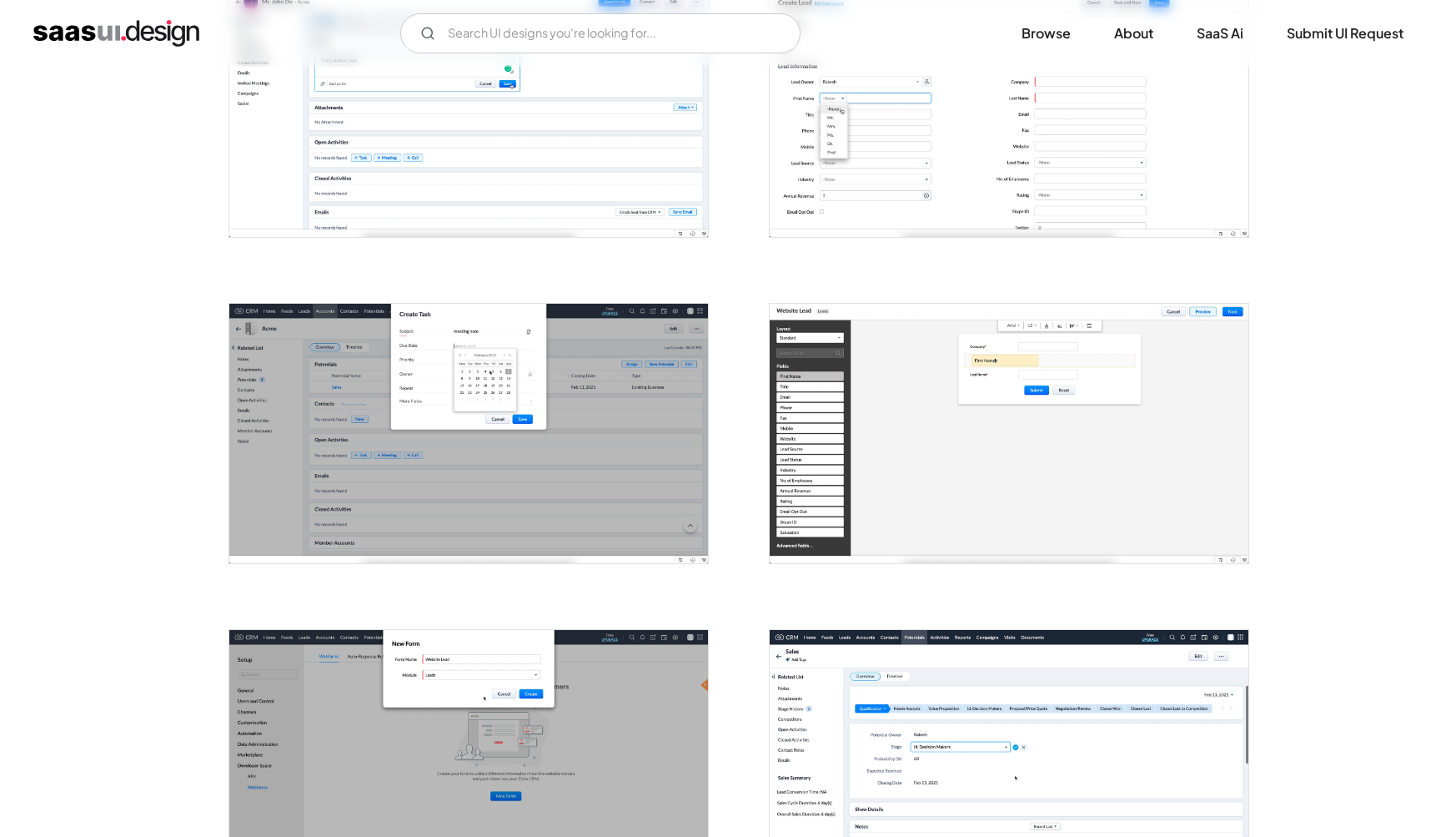
scroll to position [1387, 0]
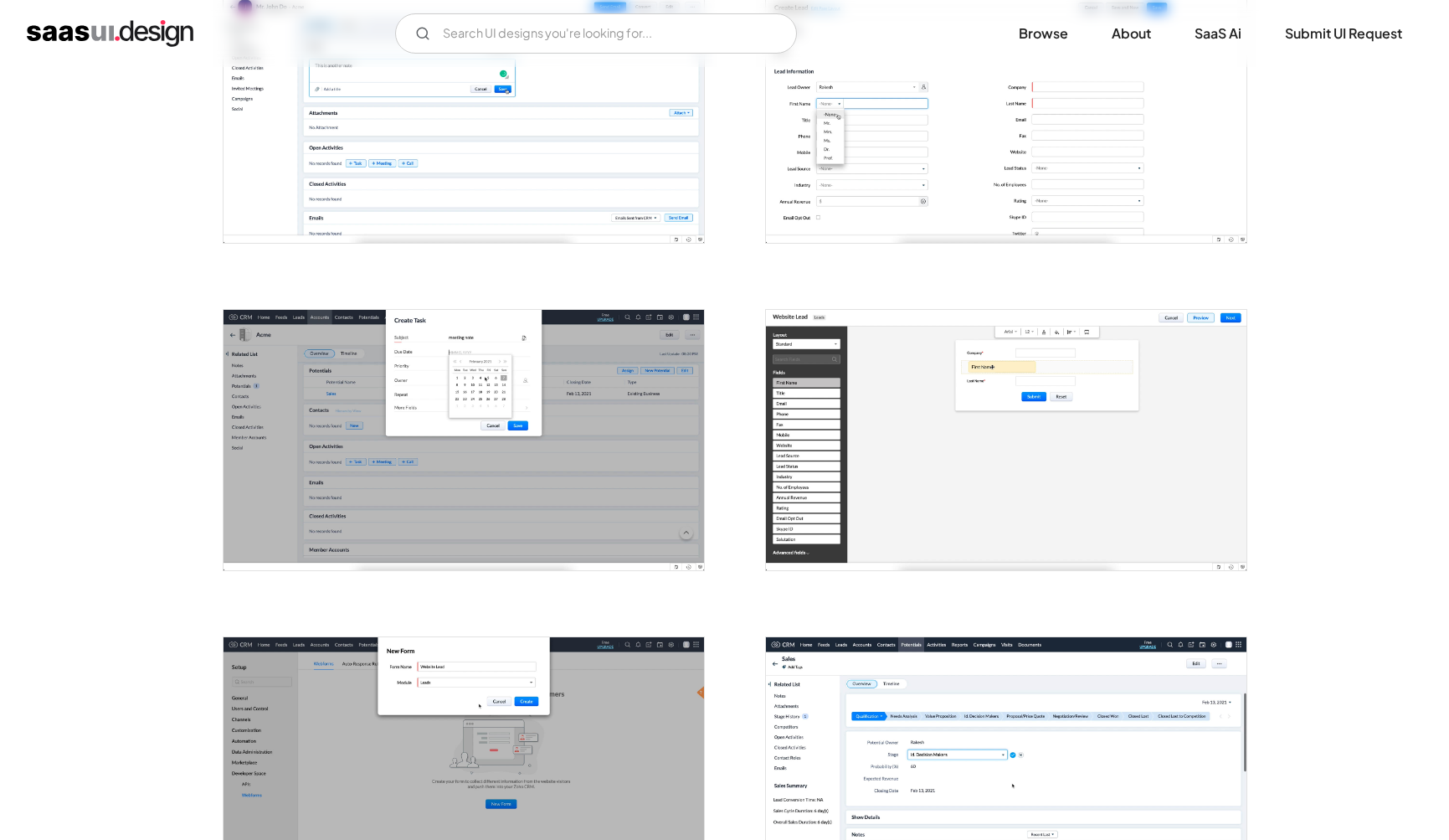
click at [368, 45] on div "V7 Labs Gen AI Application Design Best-in-class data labeling tool. GenAI Close…" at bounding box center [724, 33] width 1396 height 40
click at [344, 95] on img "open lightbox" at bounding box center [463, 113] width 481 height 260
